Goal: Task Accomplishment & Management: Complete application form

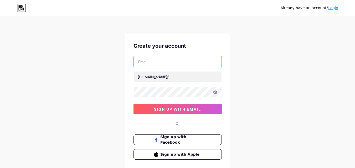
click at [169, 62] on input "text" at bounding box center [178, 61] width 88 height 11
paste input "[EMAIL_ADDRESS][DOMAIN_NAME]"
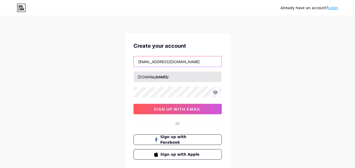
type input "[EMAIL_ADDRESS][DOMAIN_NAME]"
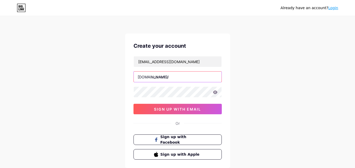
click at [161, 76] on input "text" at bounding box center [178, 77] width 88 height 11
click at [173, 77] on input "text" at bounding box center [178, 77] width 88 height 11
paste input "bygeorgeinspection"
type input "bygeorgeinspection"
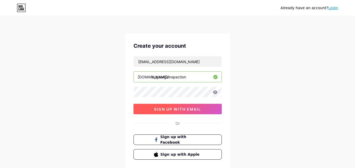
click at [174, 113] on button "sign up with email" at bounding box center [177, 109] width 88 height 11
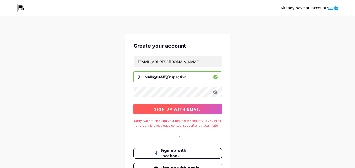
click at [179, 109] on span "sign up with email" at bounding box center [177, 109] width 47 height 4
click at [171, 108] on span "sign up with email" at bounding box center [177, 109] width 47 height 4
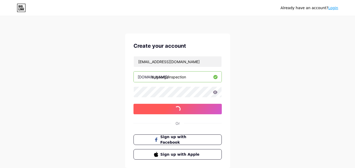
click at [171, 108] on span "sign up with email" at bounding box center [177, 109] width 47 height 4
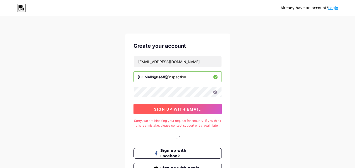
click at [183, 105] on button "sign up with email" at bounding box center [177, 109] width 88 height 11
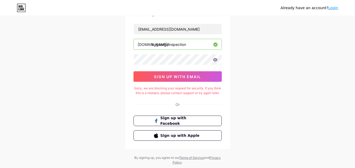
scroll to position [51, 0]
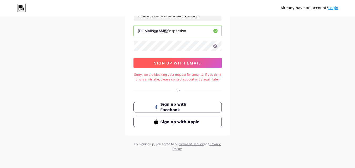
click at [195, 58] on button "sign up with email" at bounding box center [177, 63] width 88 height 11
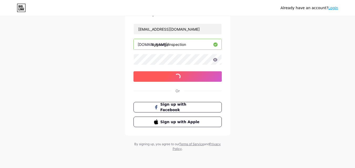
scroll to position [33, 0]
